Goal: Check status

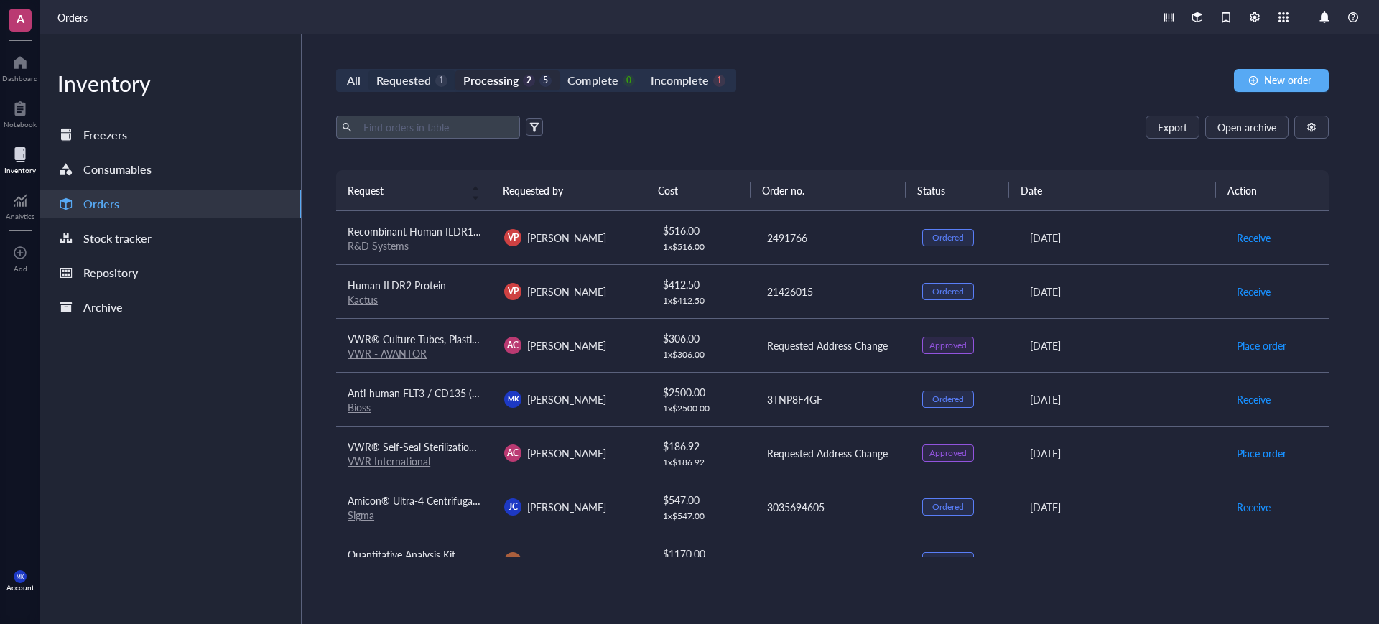
click at [428, 86] on div "Requested" at bounding box center [403, 80] width 55 height 20
click at [368, 70] on input "Requested 1" at bounding box center [368, 70] width 0 height 0
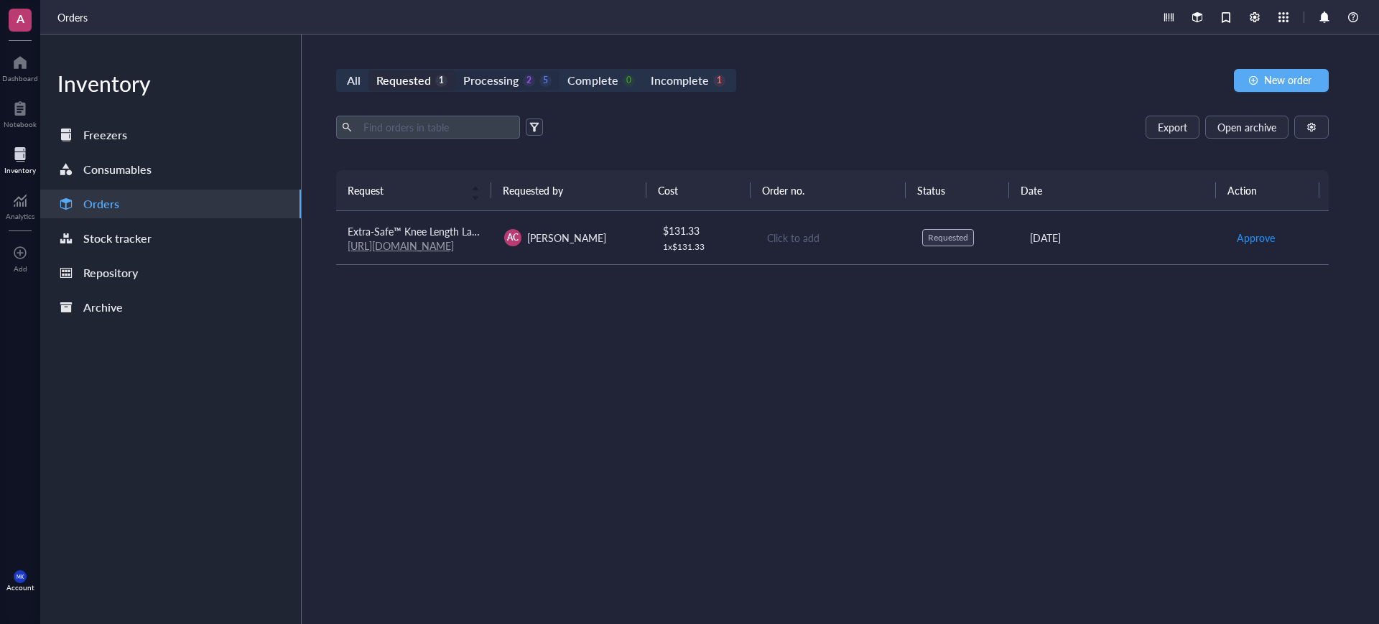
click at [512, 74] on div "Processing" at bounding box center [490, 80] width 55 height 20
click at [455, 70] on input "Processing 2 5" at bounding box center [455, 70] width 0 height 0
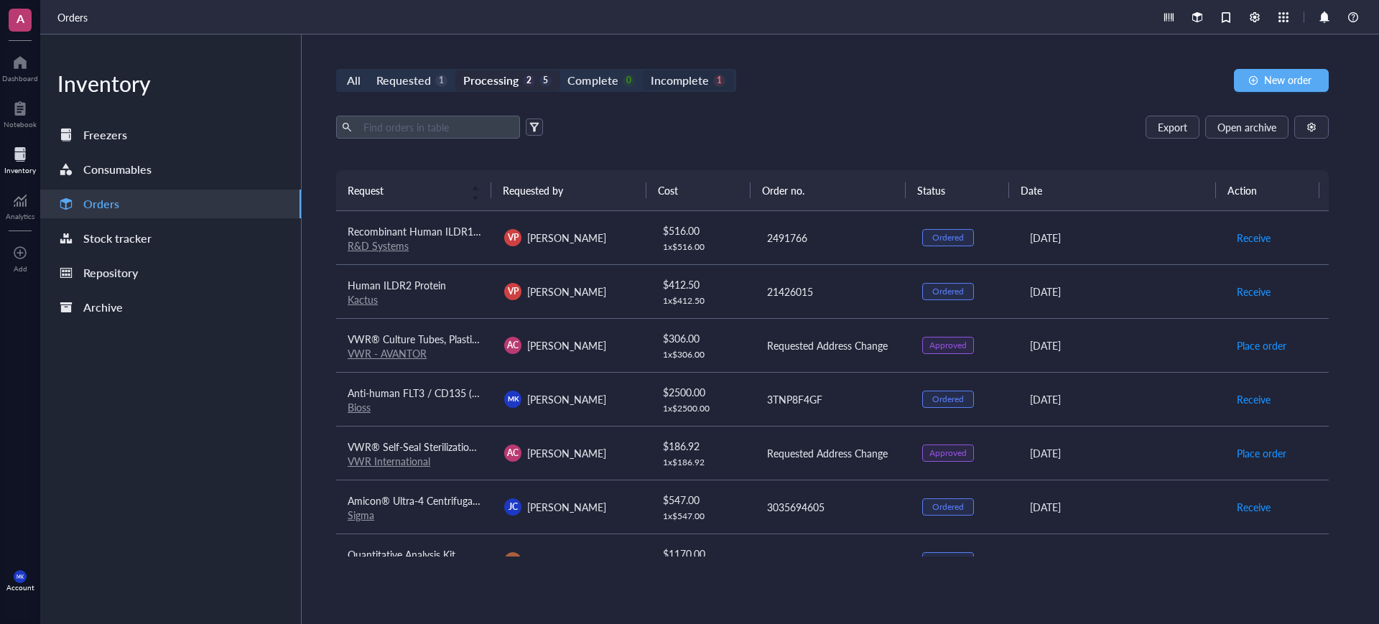
click at [706, 77] on div "Incomplete 1" at bounding box center [688, 80] width 75 height 20
click at [643, 70] on input "Incomplete 1" at bounding box center [643, 70] width 0 height 0
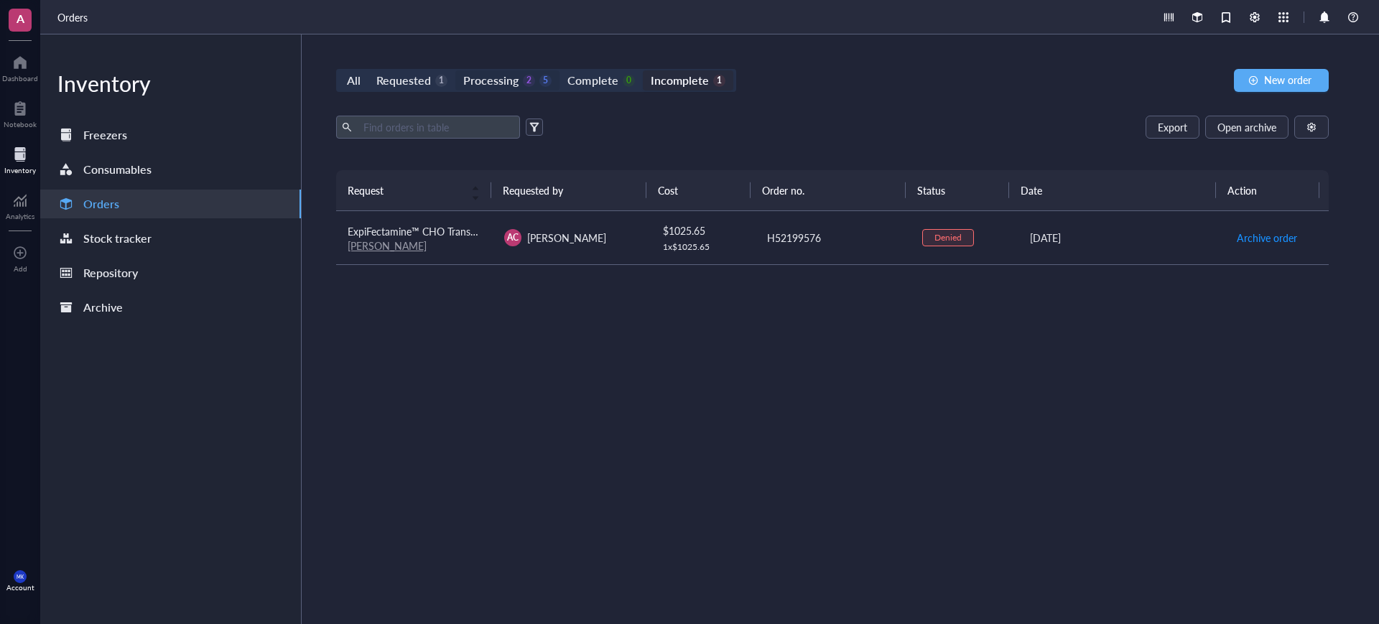
click at [502, 75] on div "Processing" at bounding box center [490, 80] width 55 height 20
click at [455, 70] on input "Processing 2 5" at bounding box center [455, 70] width 0 height 0
